Goal: Task Accomplishment & Management: Complete application form

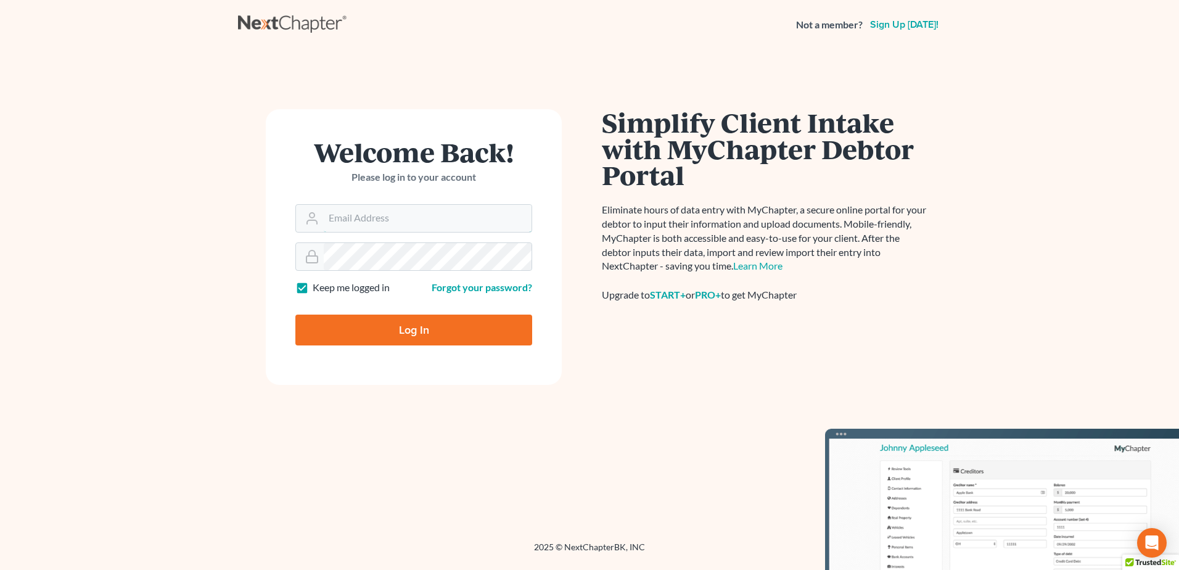
type input "[EMAIL_ADDRESS][DOMAIN_NAME]"
click at [408, 329] on input "Log In" at bounding box center [413, 329] width 237 height 31
type input "Thinking..."
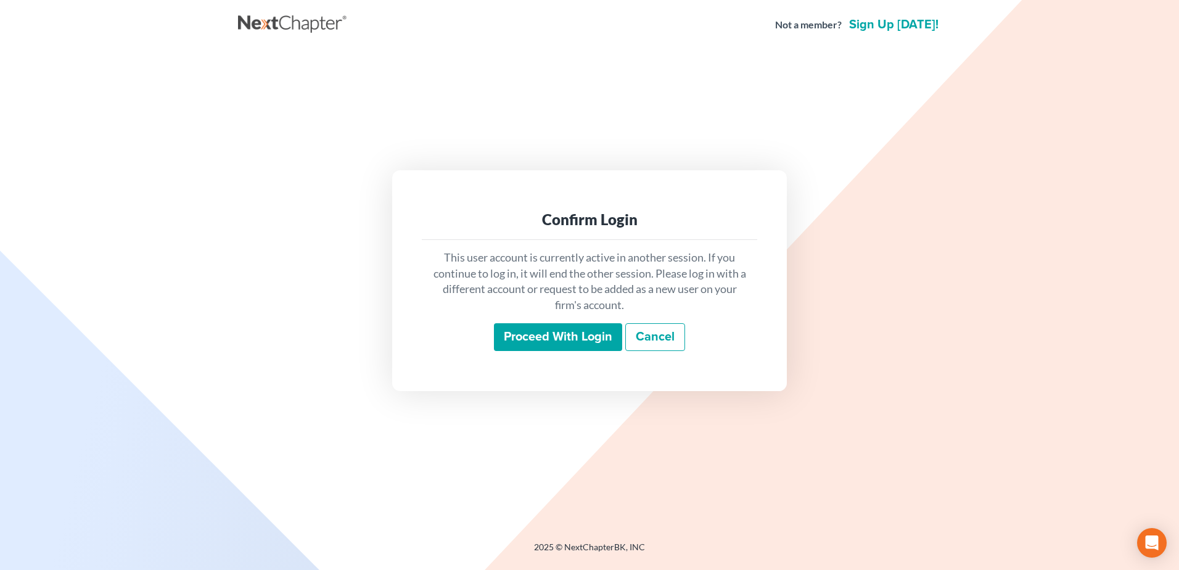
click at [567, 332] on input "Proceed with login" at bounding box center [558, 337] width 128 height 28
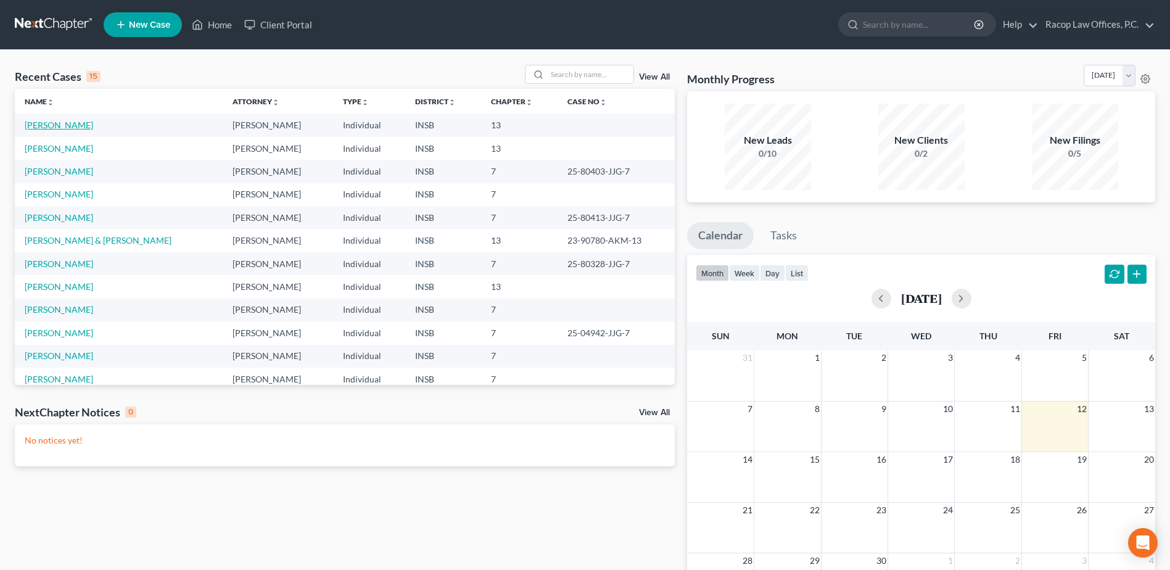
click at [47, 128] on link "Akers, Jeremy" at bounding box center [59, 125] width 68 height 10
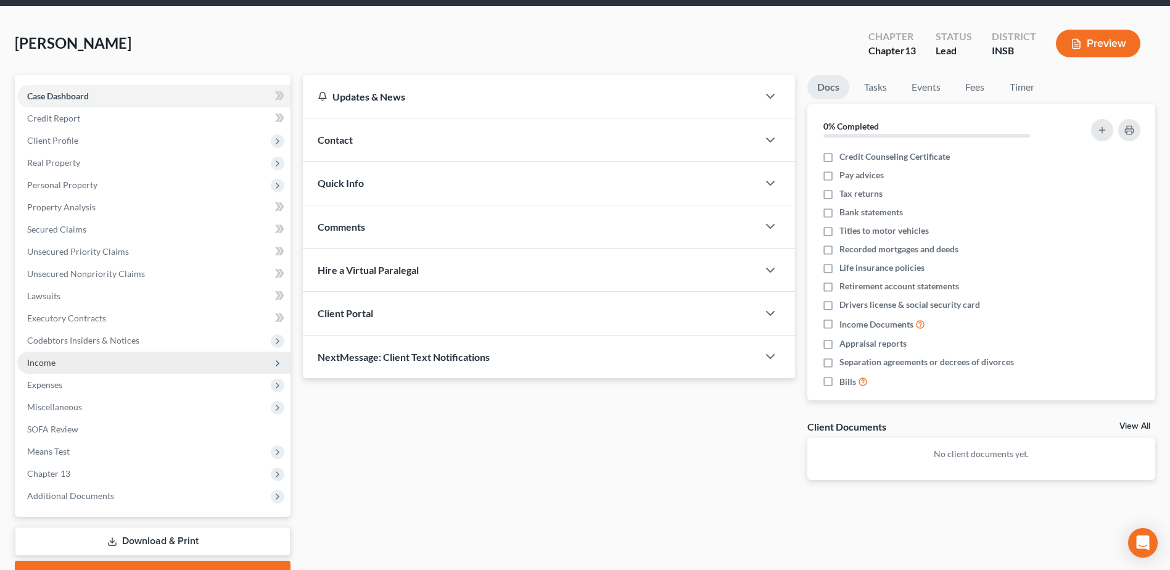
scroll to position [108, 0]
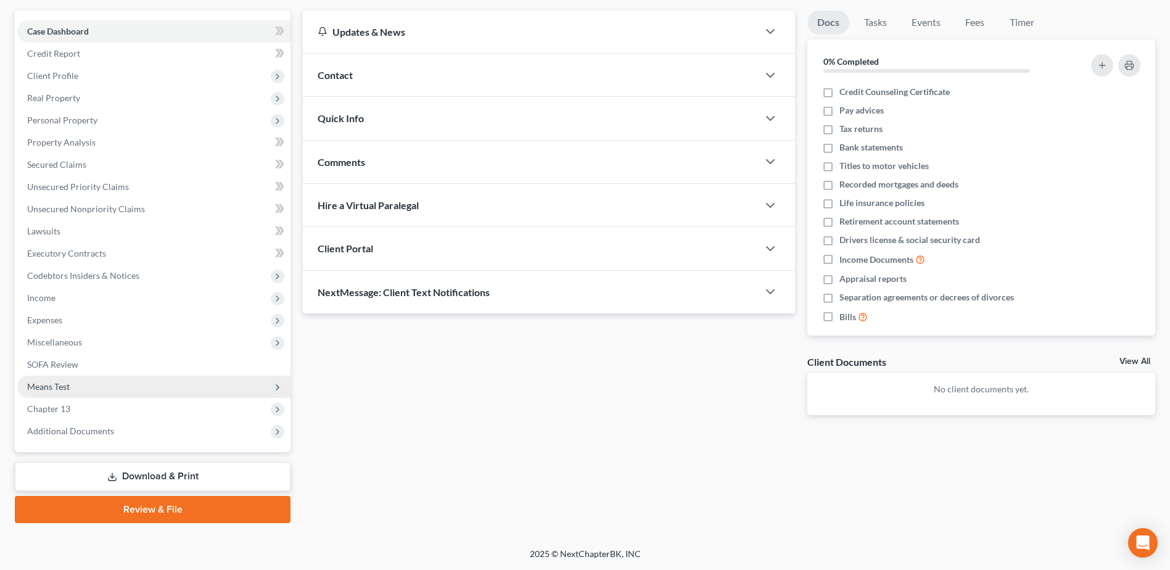
click at [55, 389] on span "Means Test" at bounding box center [48, 386] width 43 height 10
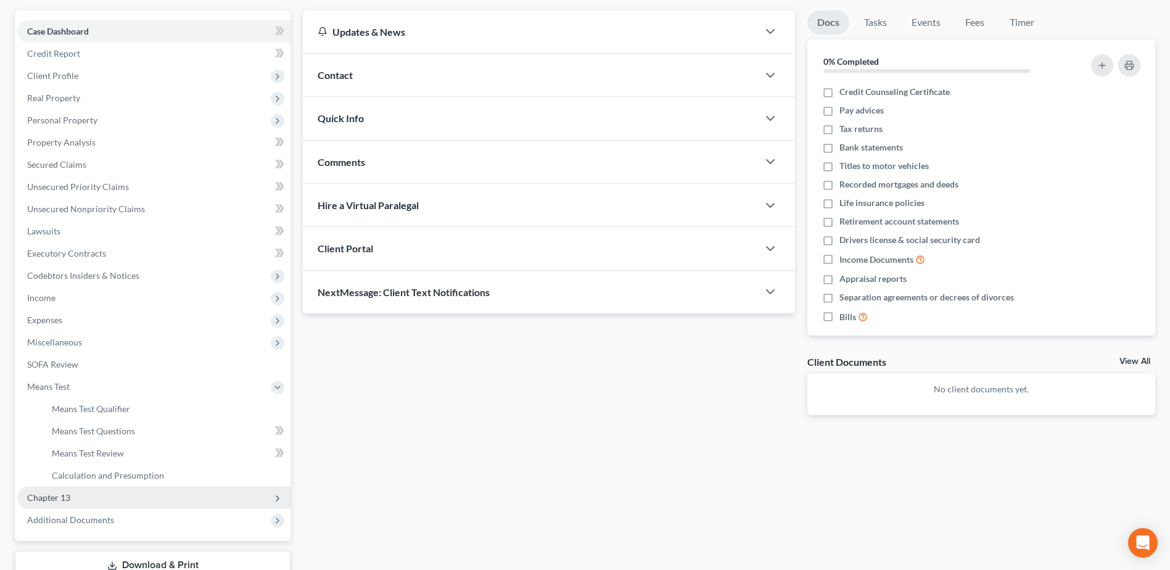
click at [56, 498] on span "Chapter 13" at bounding box center [48, 497] width 43 height 10
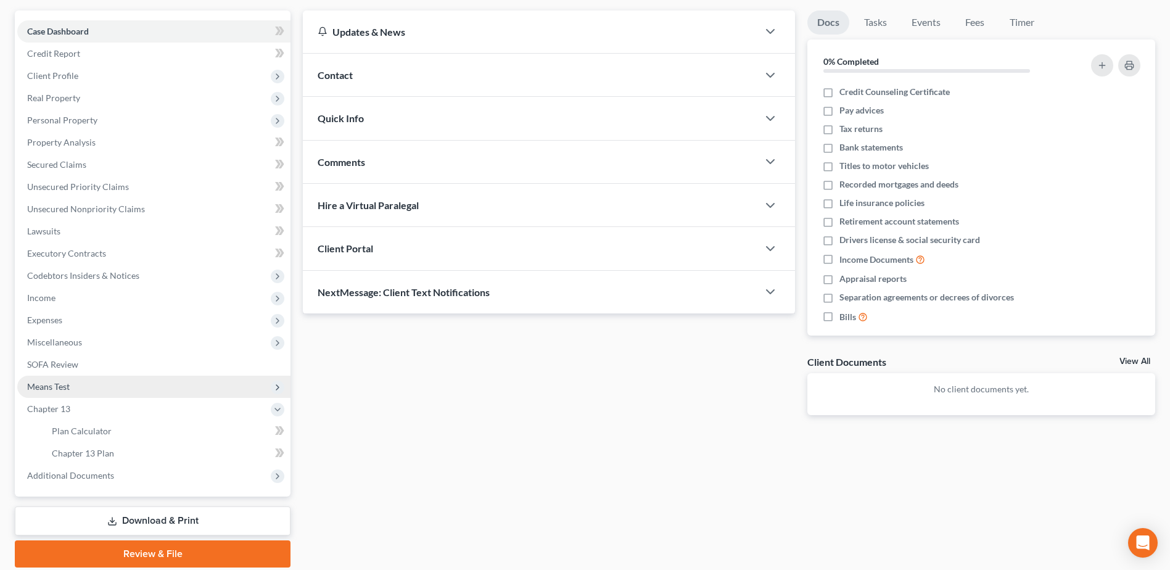
click at [55, 379] on span "Means Test" at bounding box center [153, 386] width 273 height 22
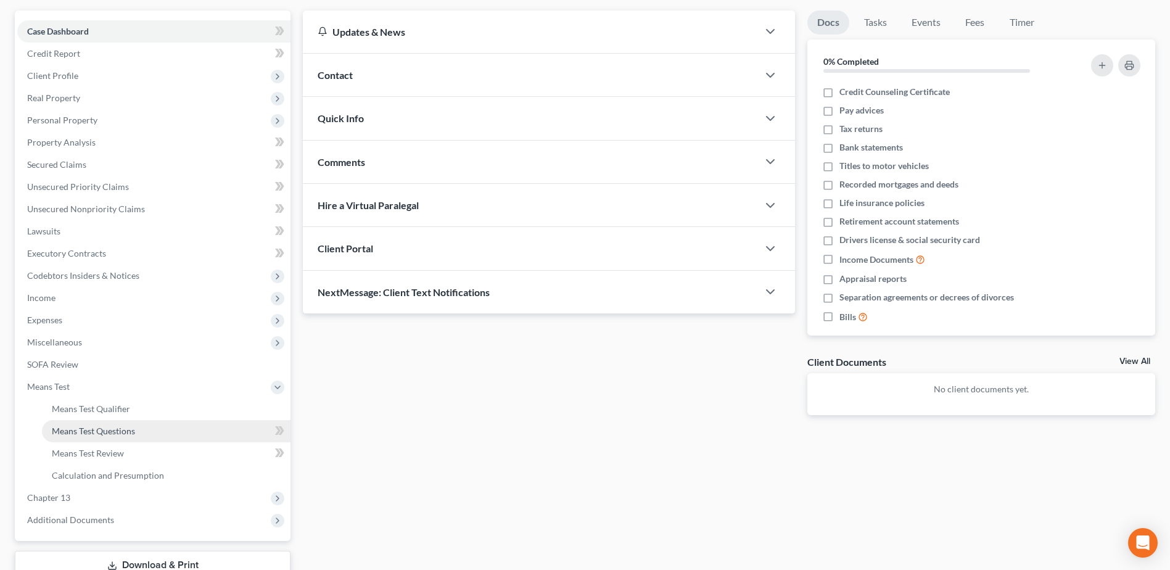
click at [110, 432] on span "Means Test Questions" at bounding box center [93, 430] width 83 height 10
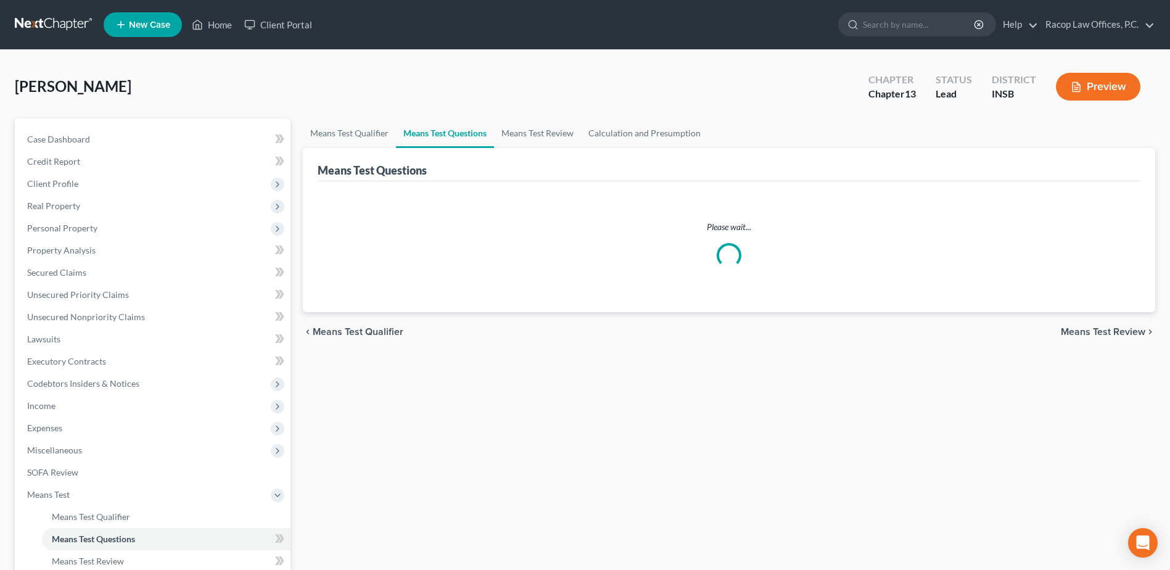
select select "1"
select select "60"
select select "1"
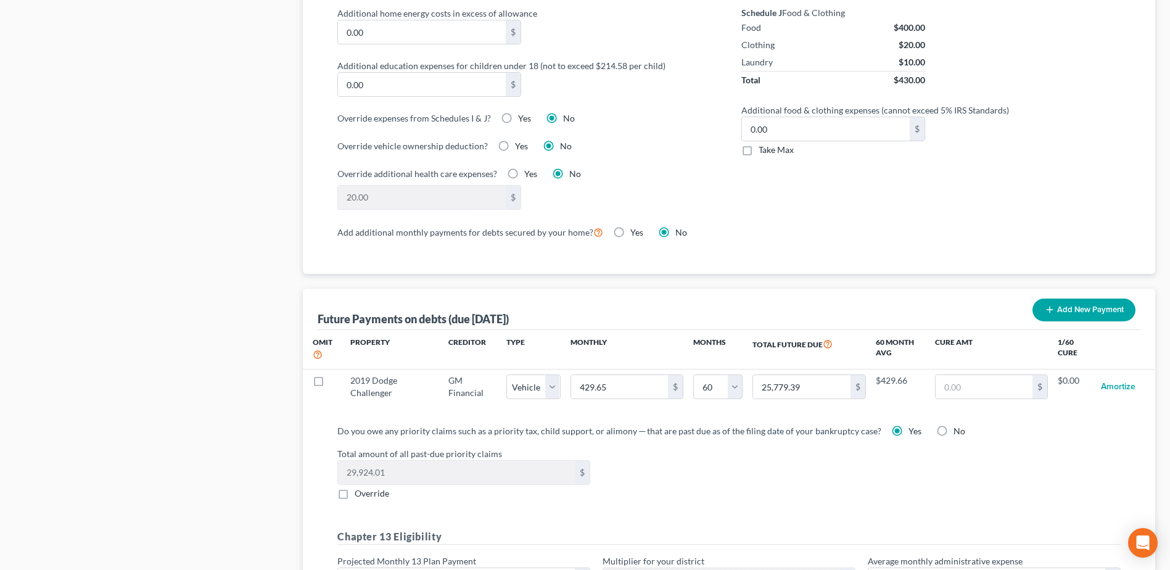
scroll to position [986, 0]
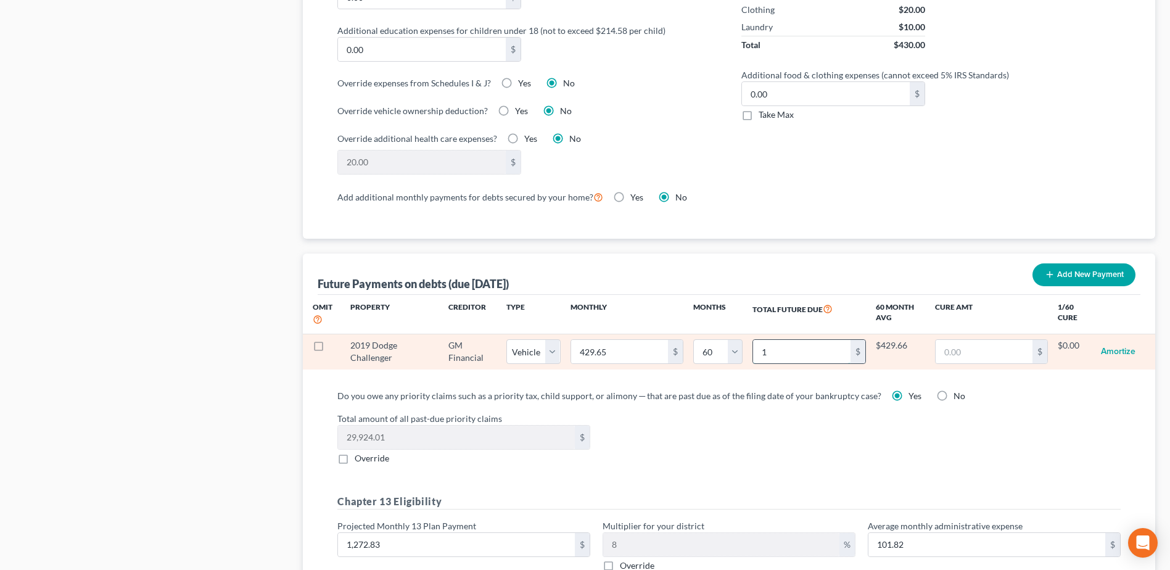
type input "14"
select select "1"
select select "60"
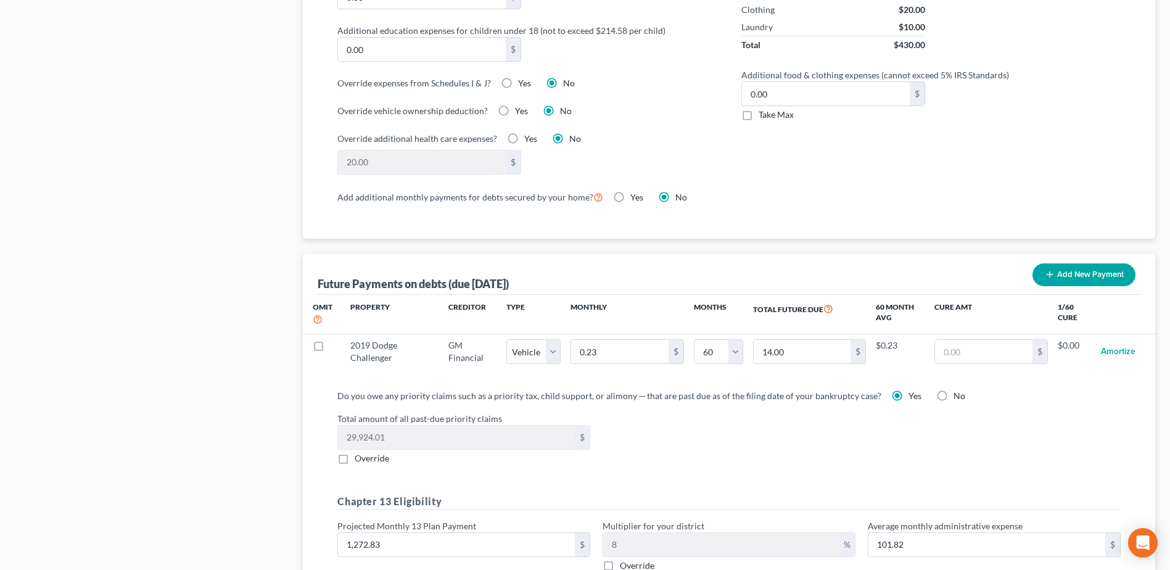
select select "1"
select select "60"
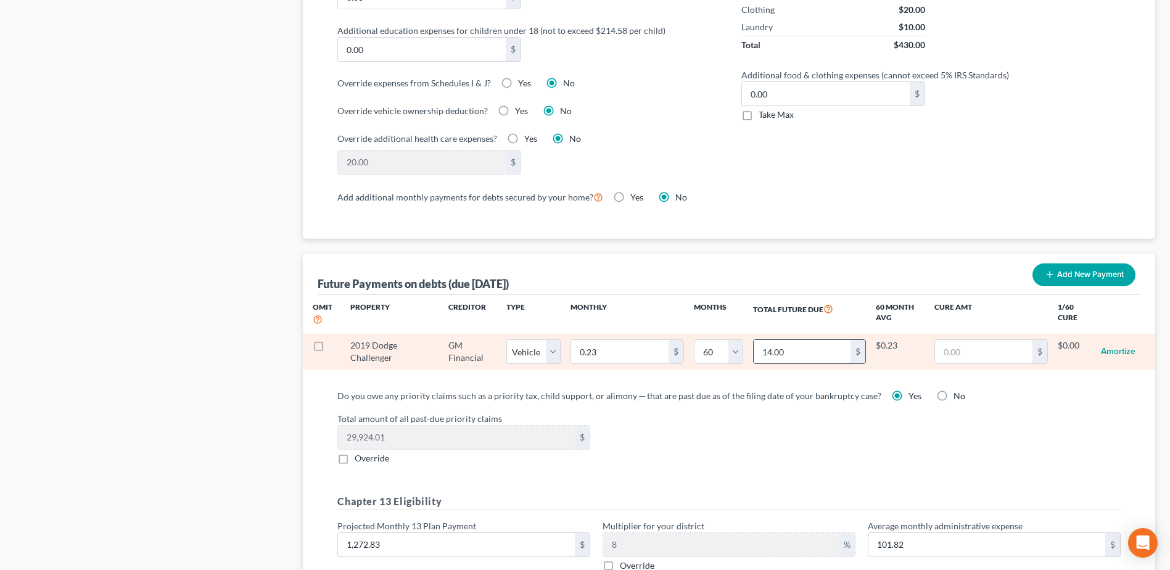
click at [800, 342] on input "14.00" at bounding box center [801, 351] width 97 height 23
type input "14,851"
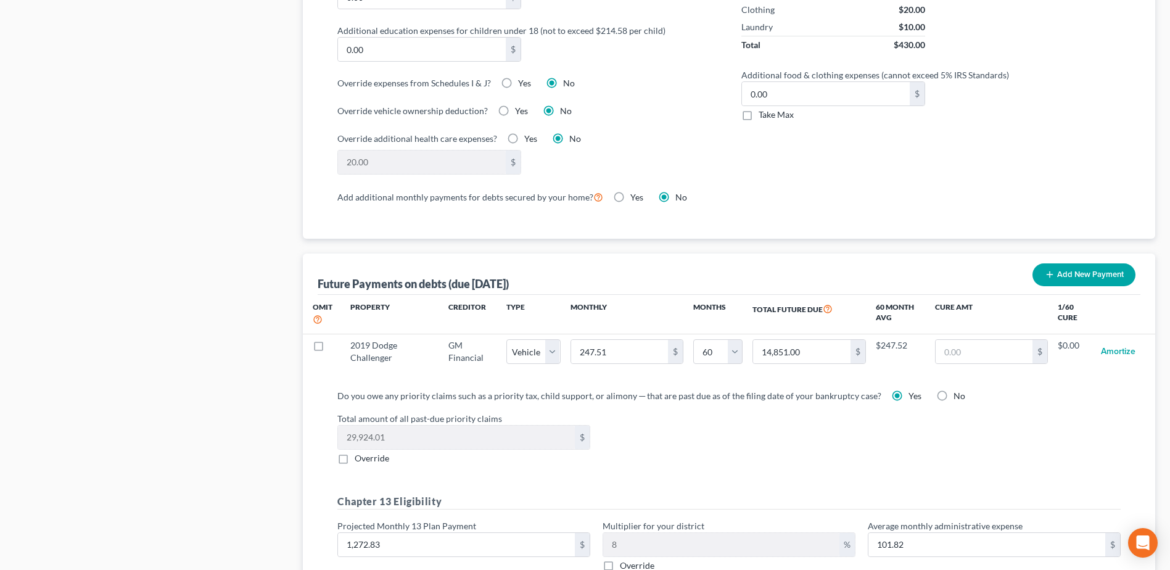
select select "1"
select select "60"
select select "1"
select select "60"
select select "1"
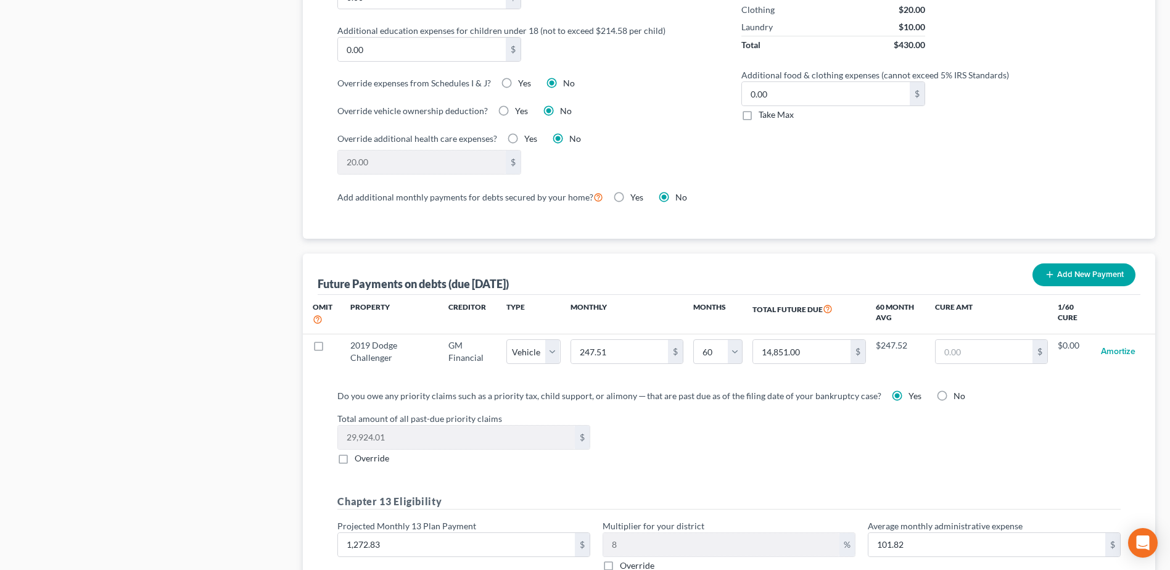
select select "60"
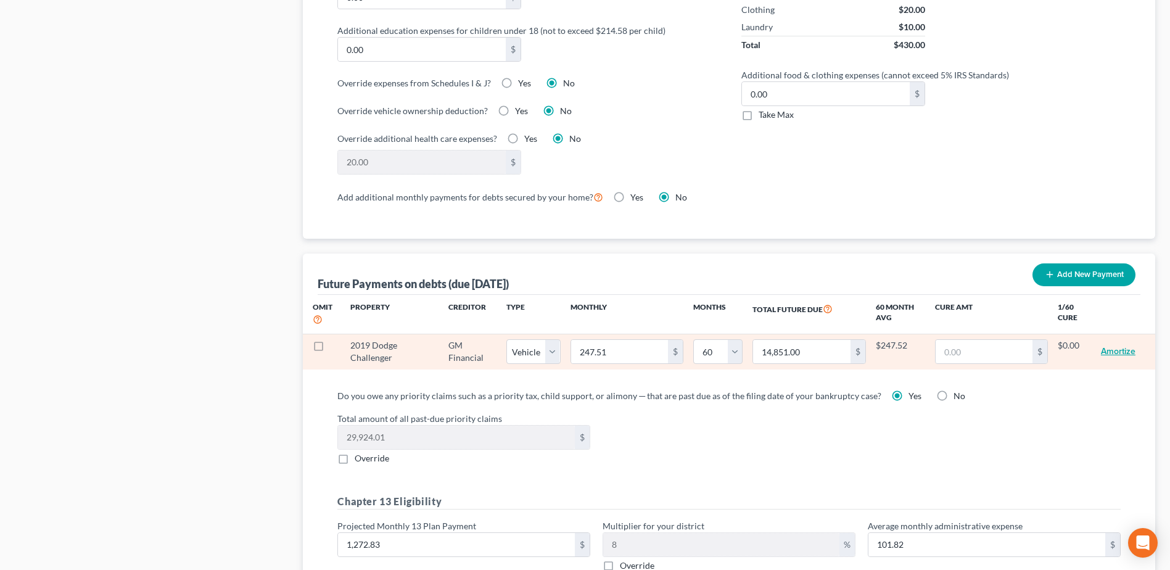
click at [1113, 342] on button "Amortize" at bounding box center [1117, 351] width 35 height 25
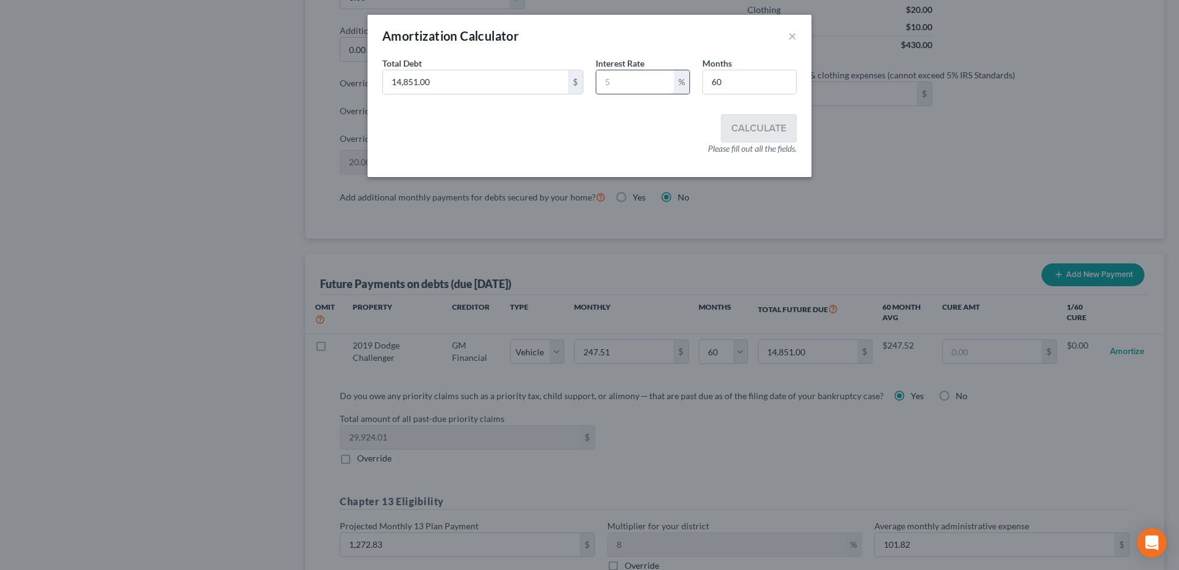
click at [629, 81] on input "text" at bounding box center [635, 81] width 78 height 23
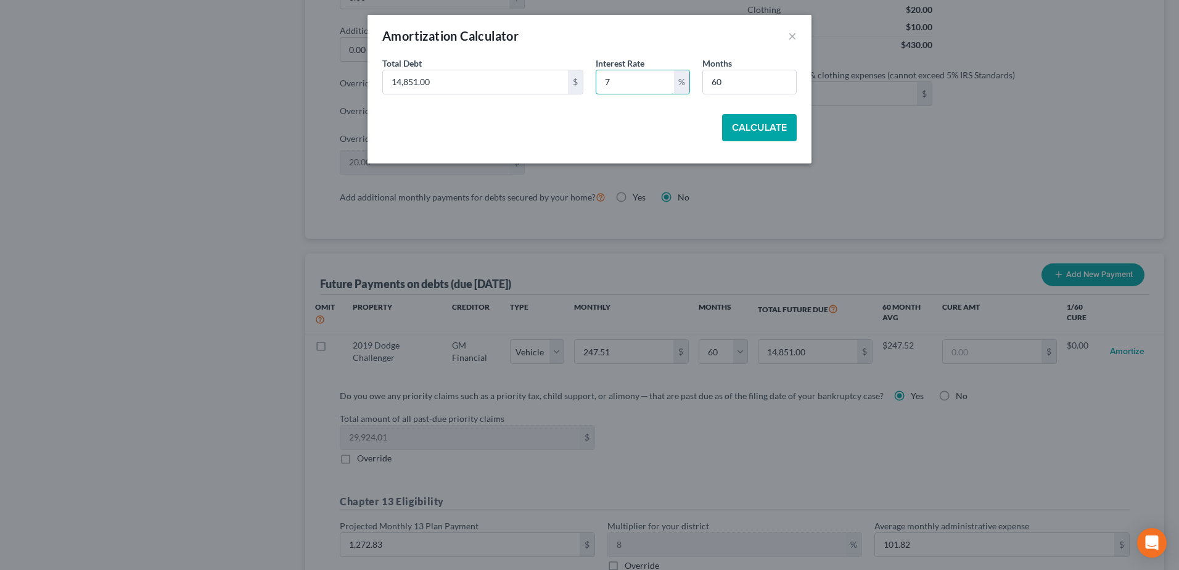
type input "7"
click at [766, 126] on button "Calculate" at bounding box center [759, 127] width 75 height 27
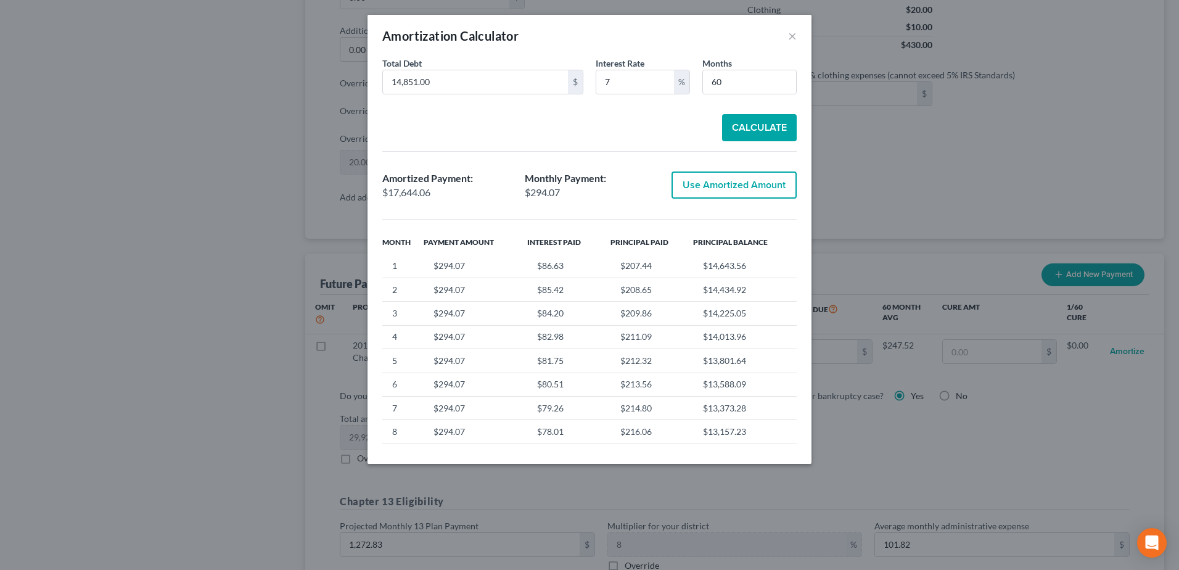
click at [727, 189] on button "Use Amortized Amount" at bounding box center [733, 184] width 125 height 27
type input "294.06"
type input "17,644.05"
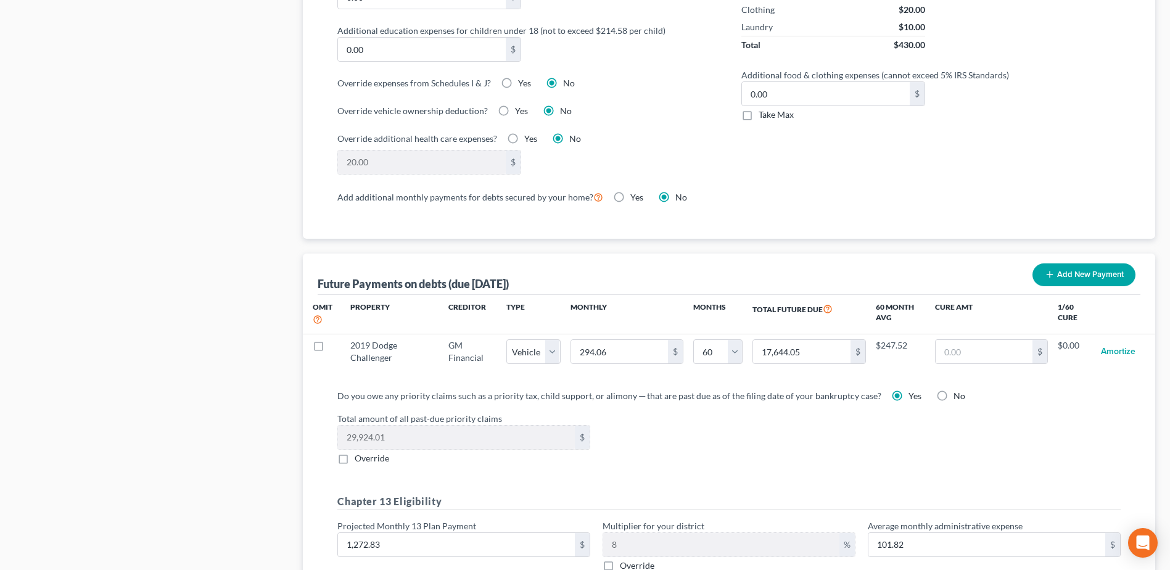
select select "1"
select select "60"
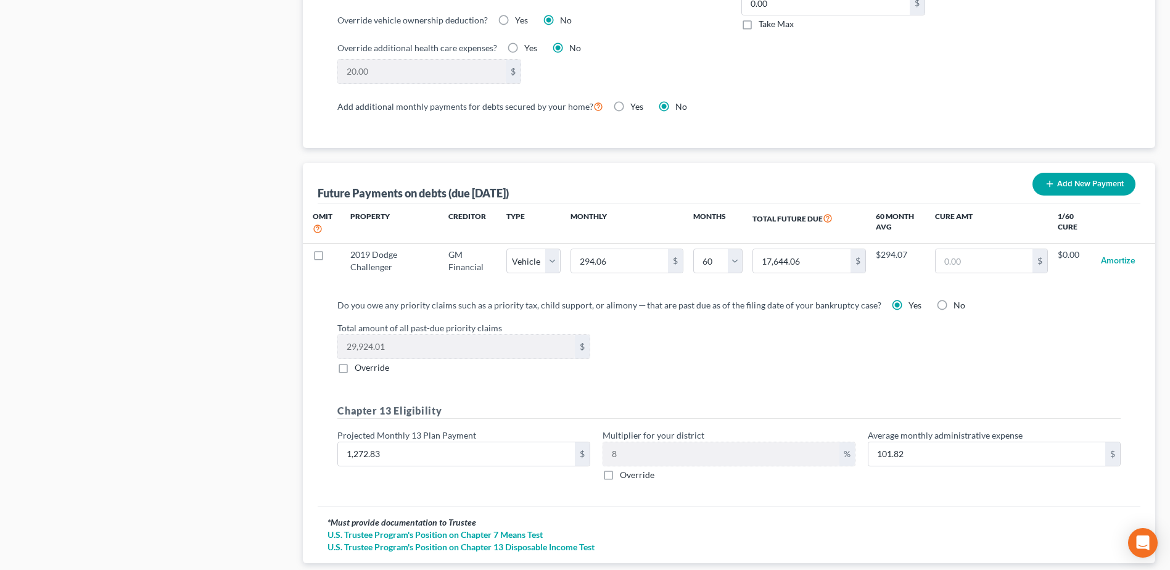
scroll to position [1110, 0]
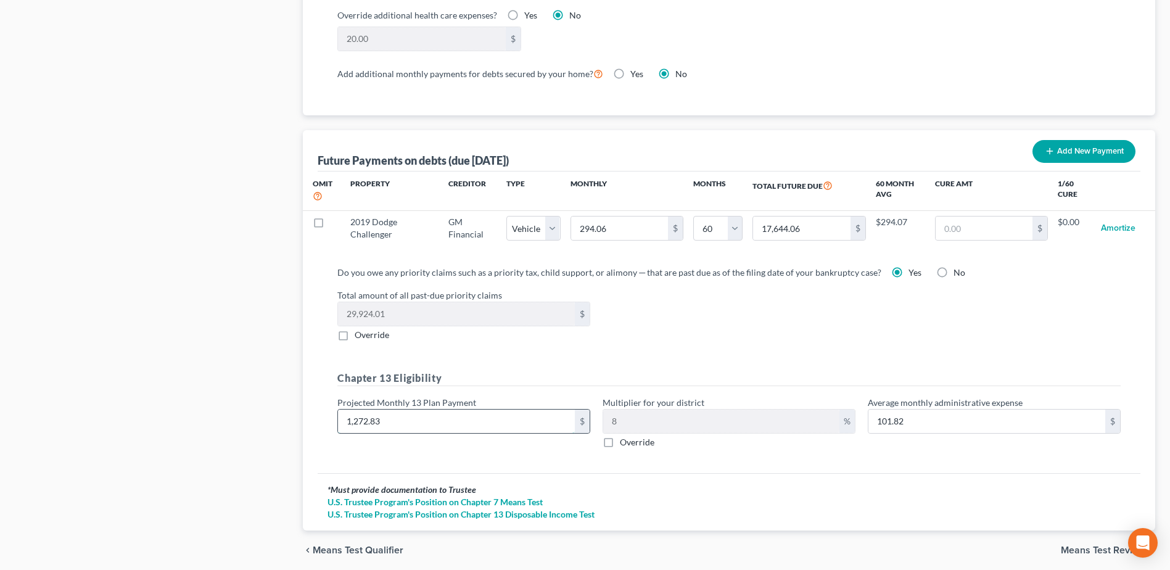
type input "1"
type input "0.08"
type input "11"
type input "0.88"
type input "113"
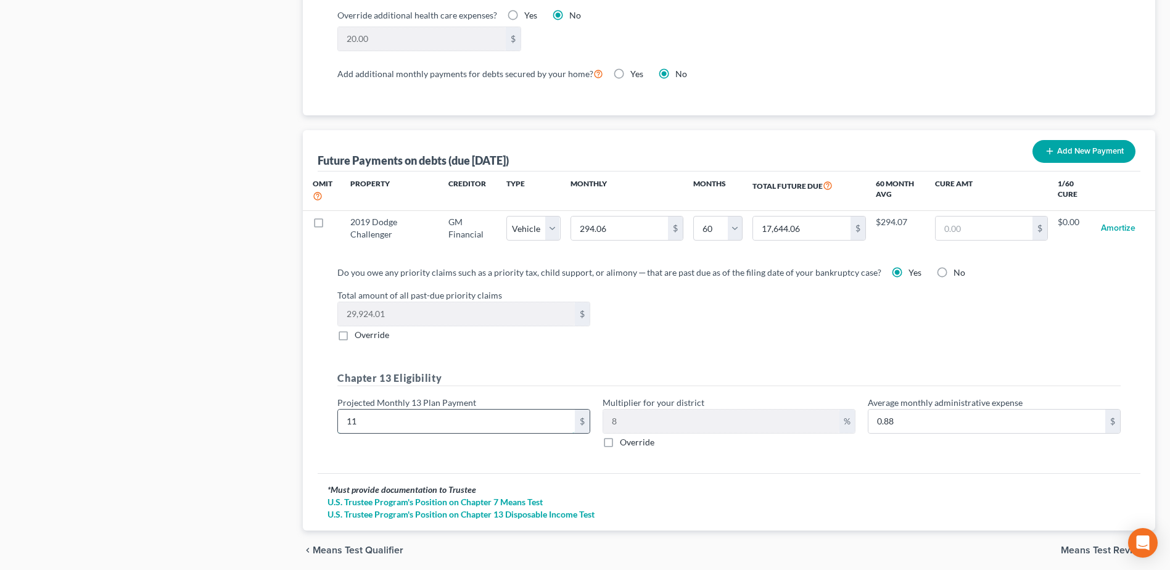
type input "9.04"
type input "1137"
type input "90.96"
type input "1,137.00"
click at [769, 473] on div "* Must provide documentation to Trustee U.S. Trustee Program's Position on Chap…" at bounding box center [729, 501] width 822 height 57
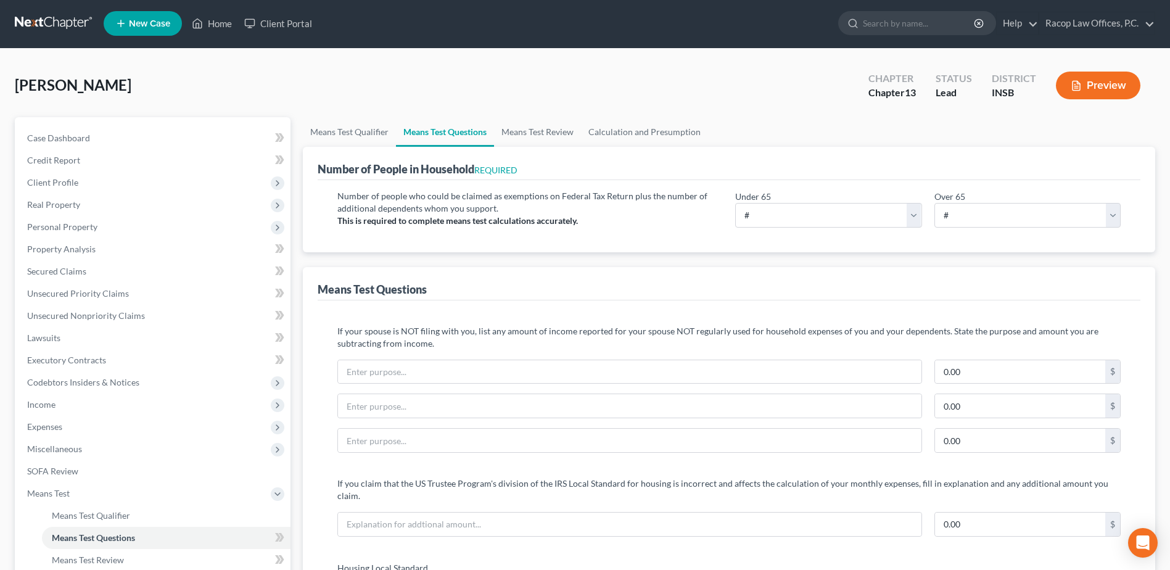
scroll to position [0, 0]
